Goal: Information Seeking & Learning: Learn about a topic

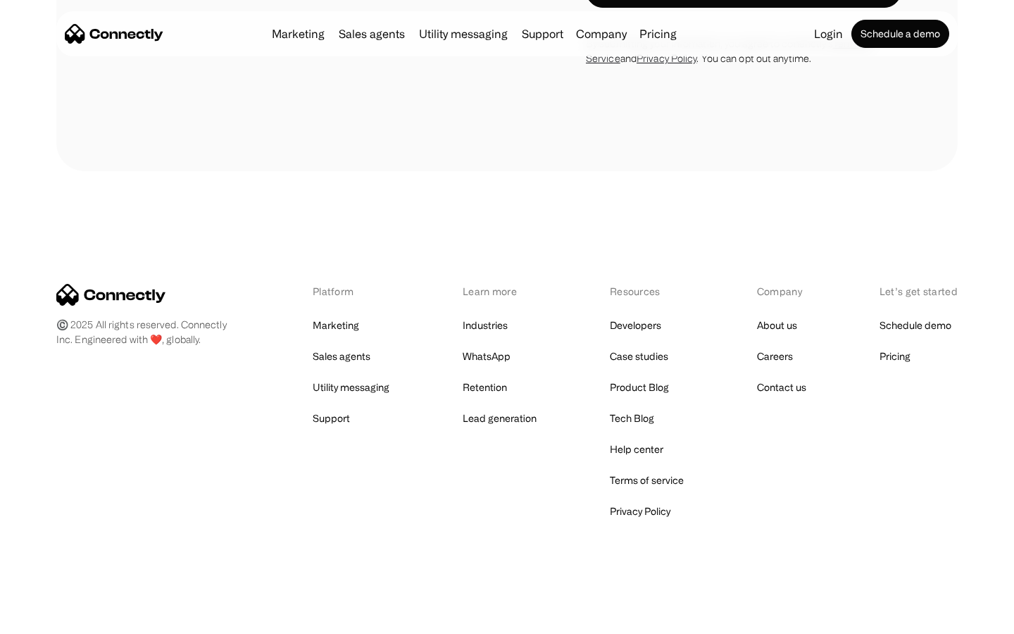
scroll to position [1296, 0]
